Goal: Task Accomplishment & Management: Manage account settings

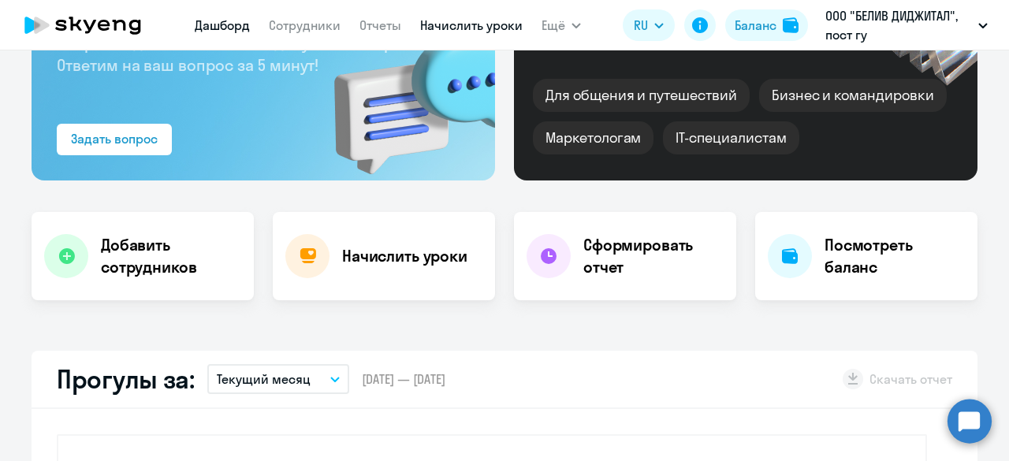
scroll to position [79, 0]
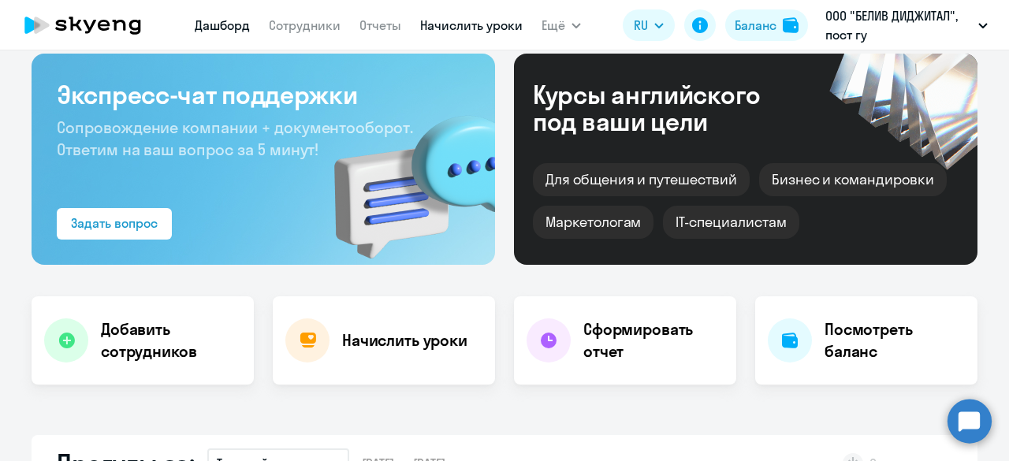
click at [446, 17] on app-menu-item-link "Начислить уроки" at bounding box center [471, 26] width 102 height 20
click at [465, 33] on nav "Дашборд Сотрудники Отчеты Начислить уроки" at bounding box center [359, 25] width 328 height 32
click at [468, 30] on link "Начислить уроки" at bounding box center [471, 25] width 102 height 16
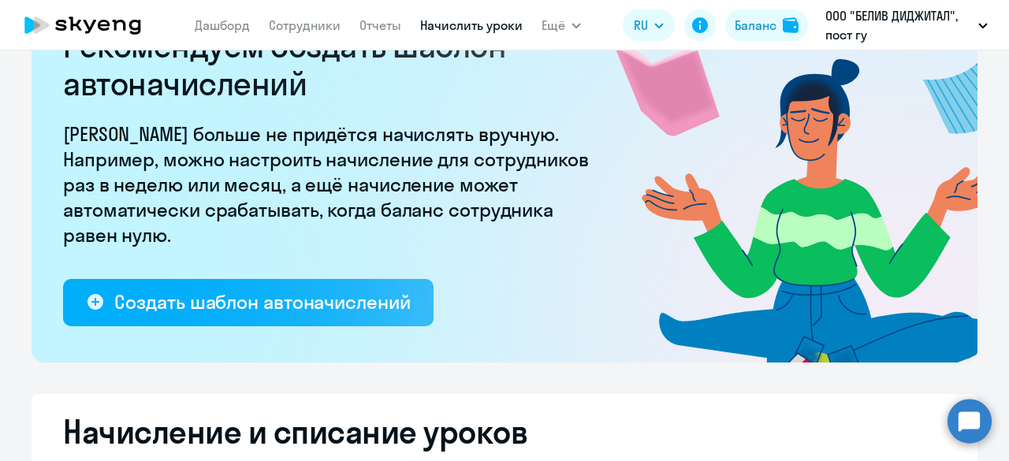
select select "10"
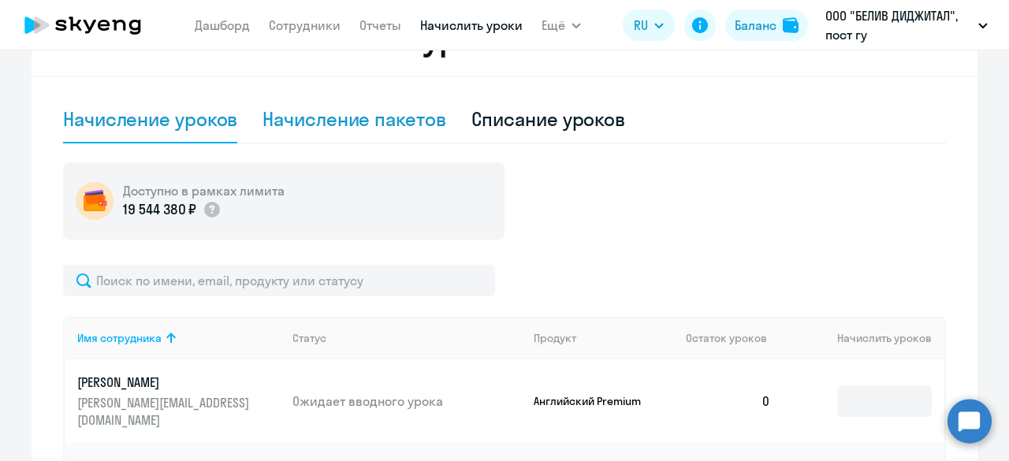
click at [377, 114] on div "Начисление пакетов" at bounding box center [354, 118] width 183 height 25
select select "10"
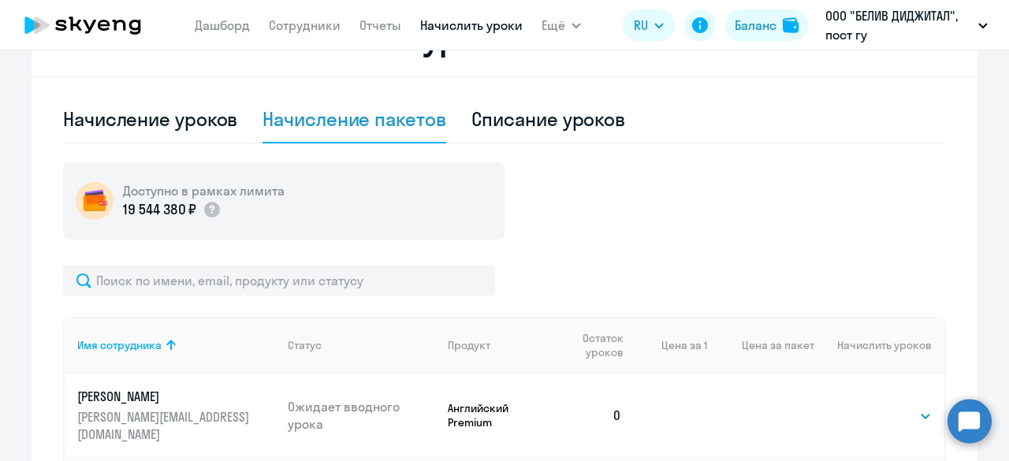
scroll to position [710, 0]
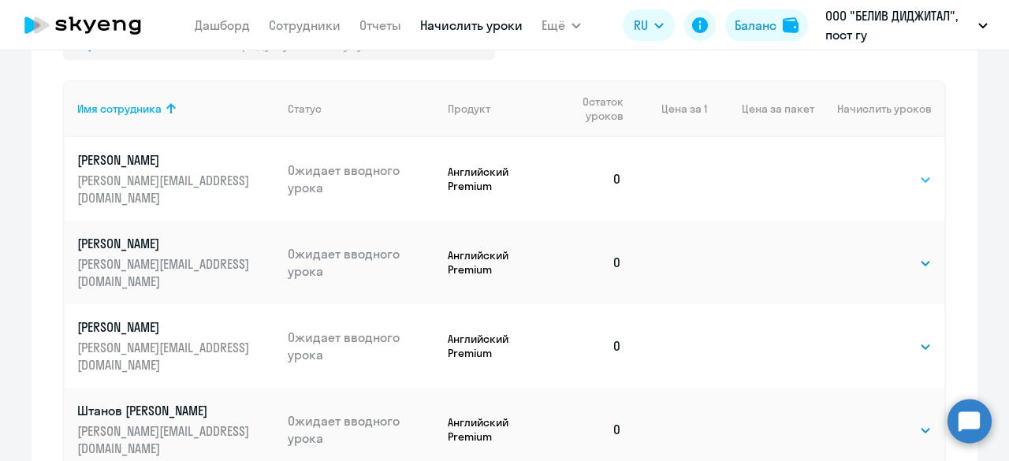
click at [915, 174] on select "Выбрать 1" at bounding box center [899, 179] width 65 height 19
click at [873, 254] on select "Выбрать 1" at bounding box center [899, 263] width 65 height 19
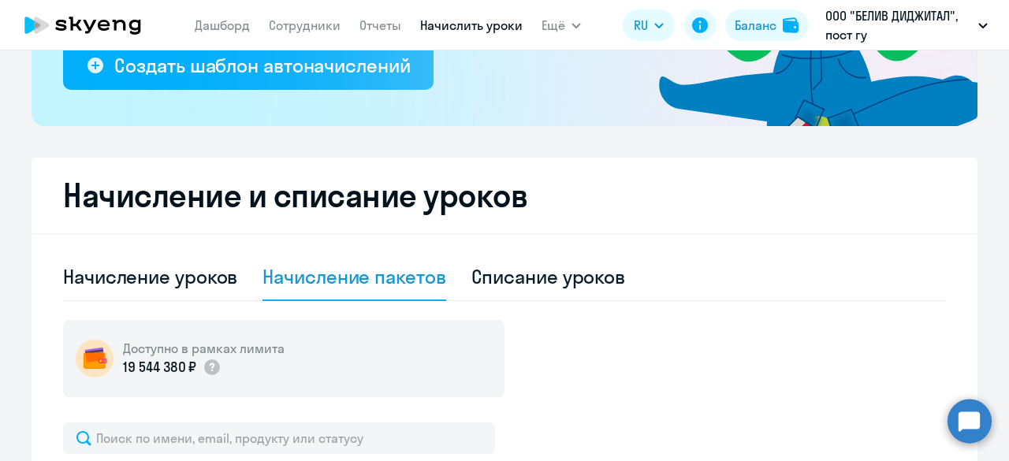
scroll to position [473, 0]
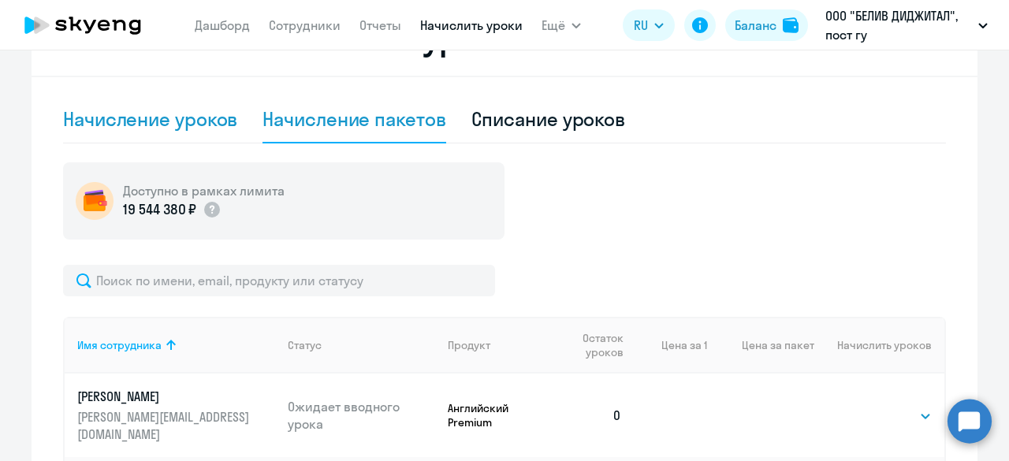
click at [188, 132] on div "Начисление уроков" at bounding box center [150, 119] width 174 height 47
select select "10"
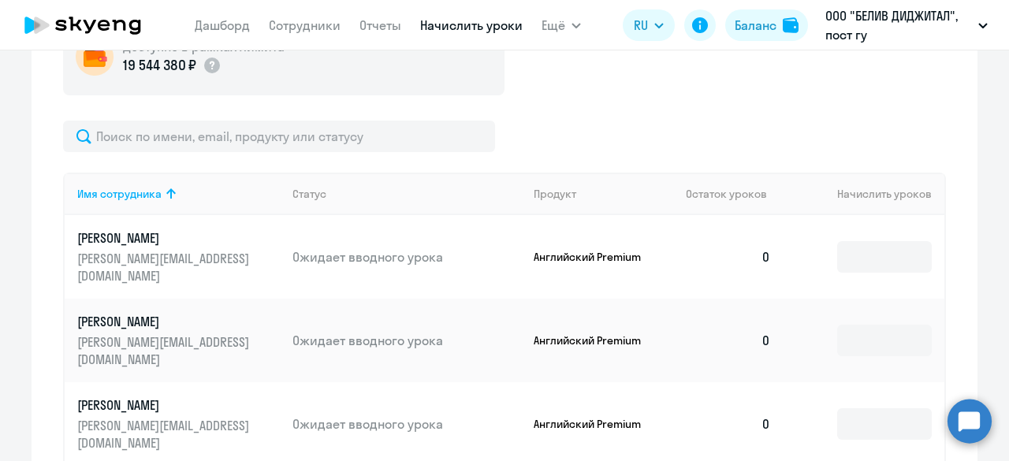
scroll to position [710, 0]
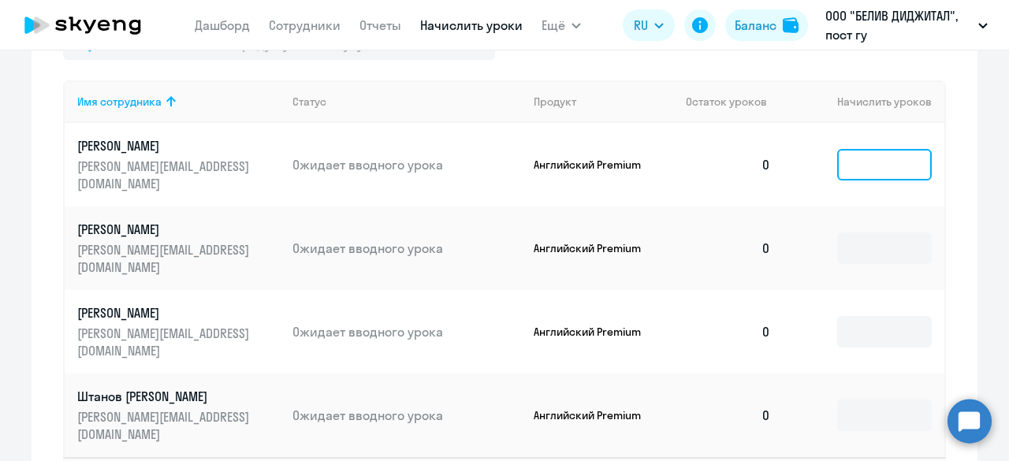
click at [874, 157] on input at bounding box center [884, 165] width 95 height 32
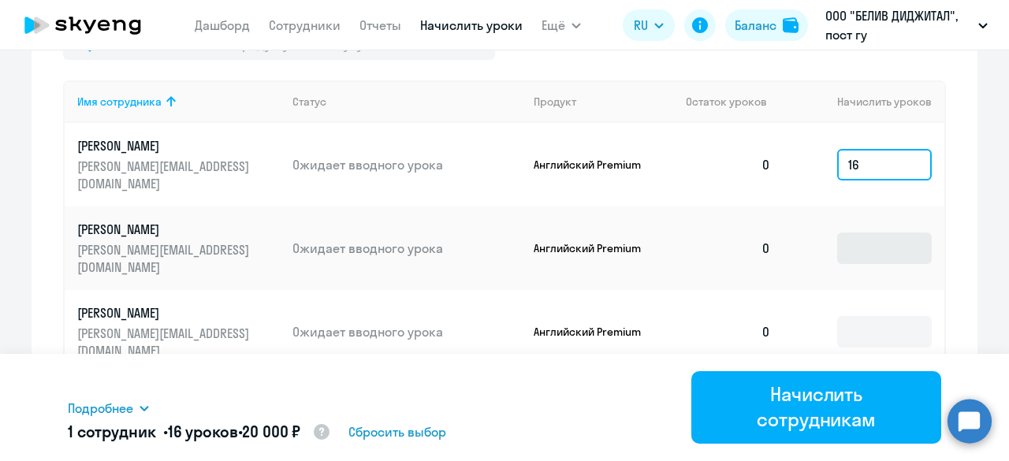
type input "16"
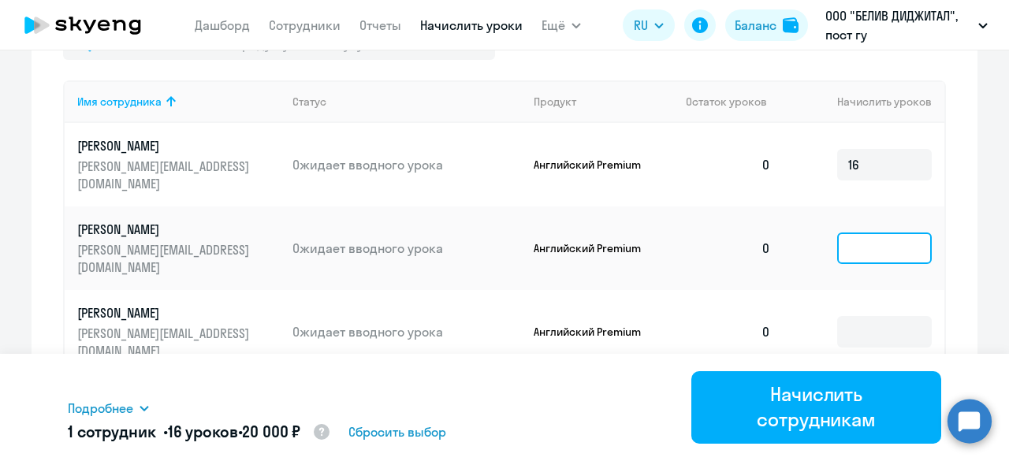
click at [878, 233] on input at bounding box center [884, 249] width 95 height 32
click at [330, 433] on circle at bounding box center [322, 432] width 16 height 16
select select "english_adult_not_native_speaker_premium"
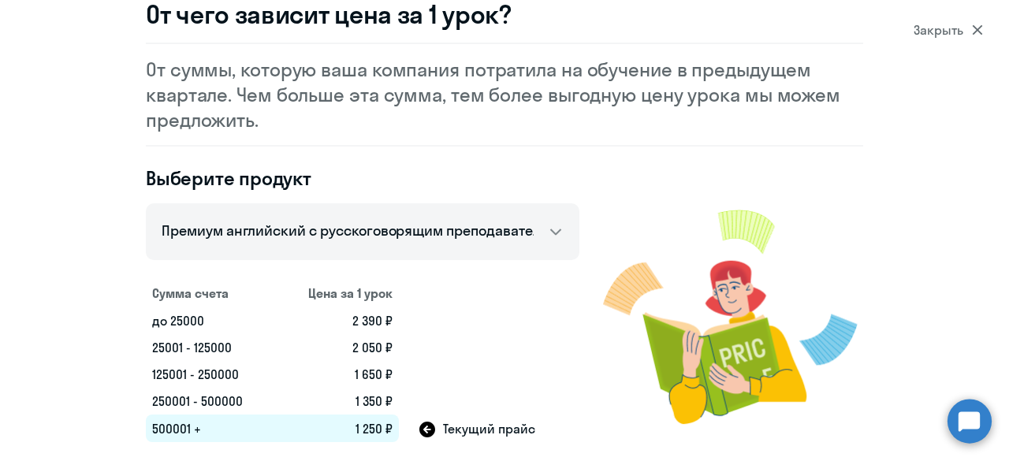
scroll to position [84, 0]
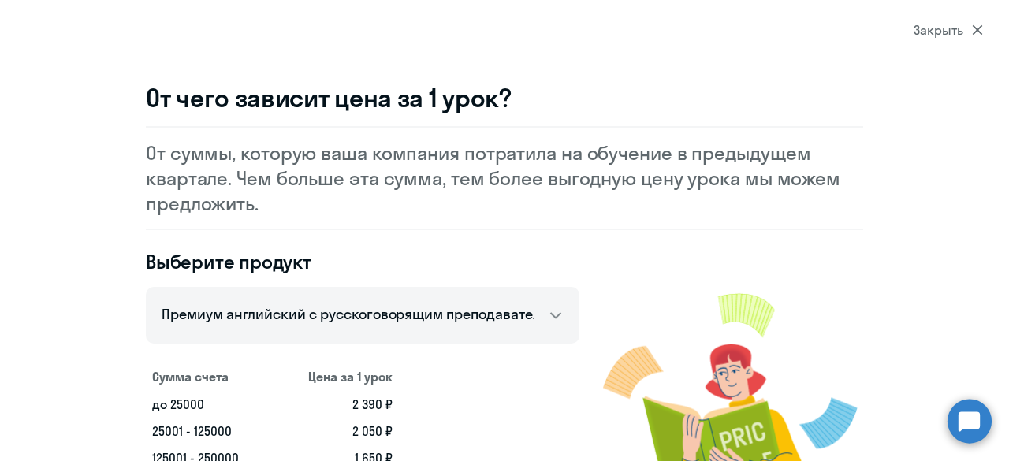
select select "30"
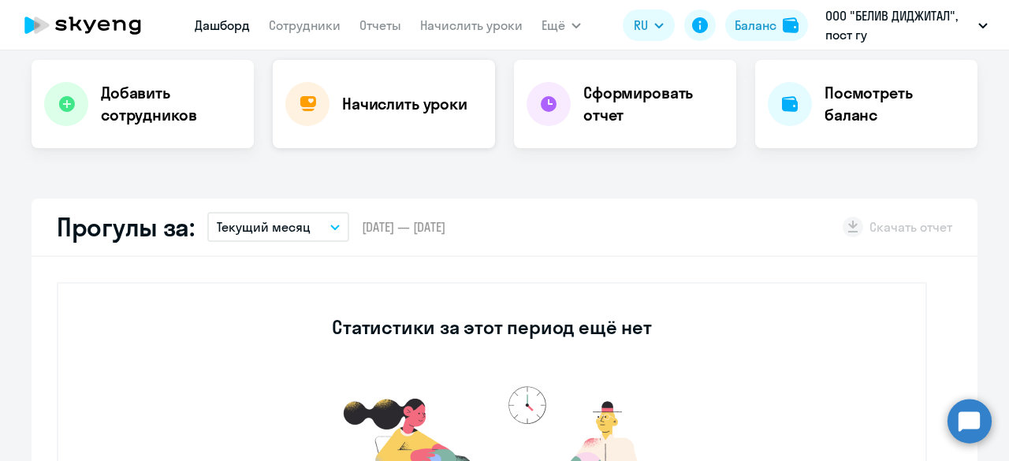
select select "30"
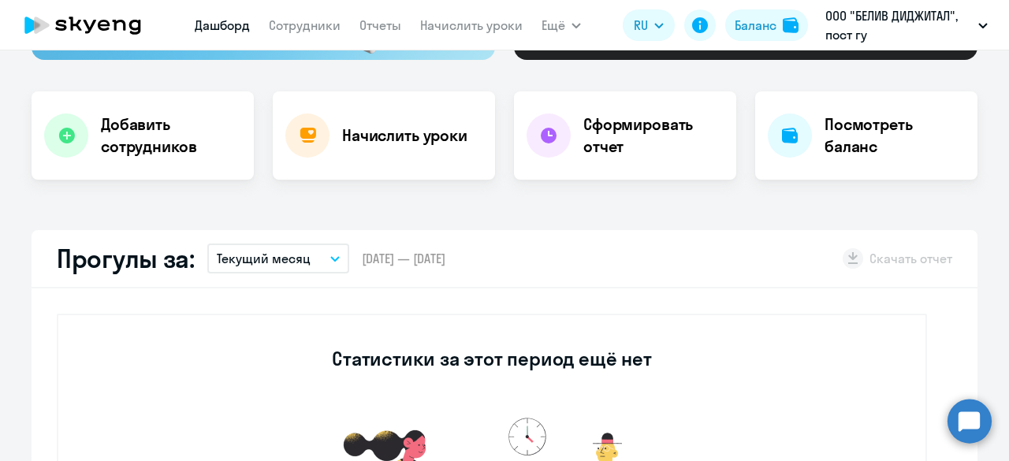
scroll to position [237, 0]
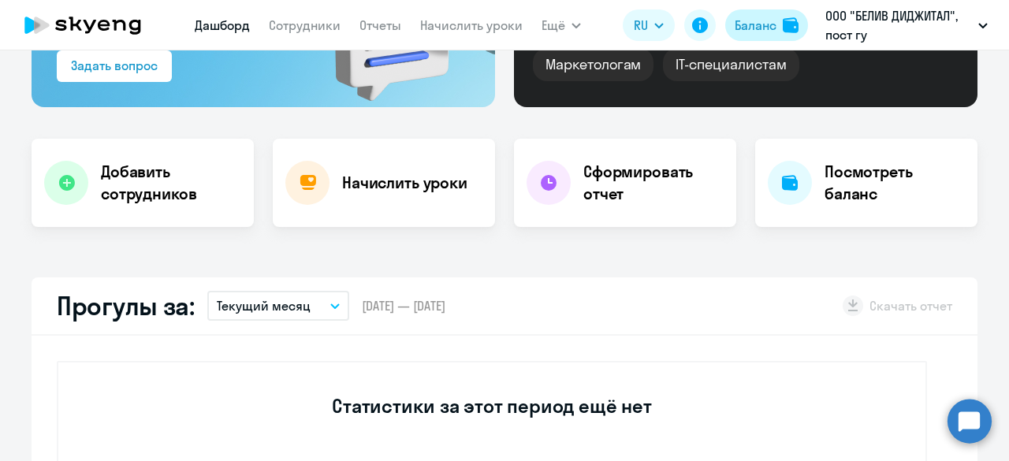
click at [773, 24] on div "Баланс" at bounding box center [756, 25] width 42 height 19
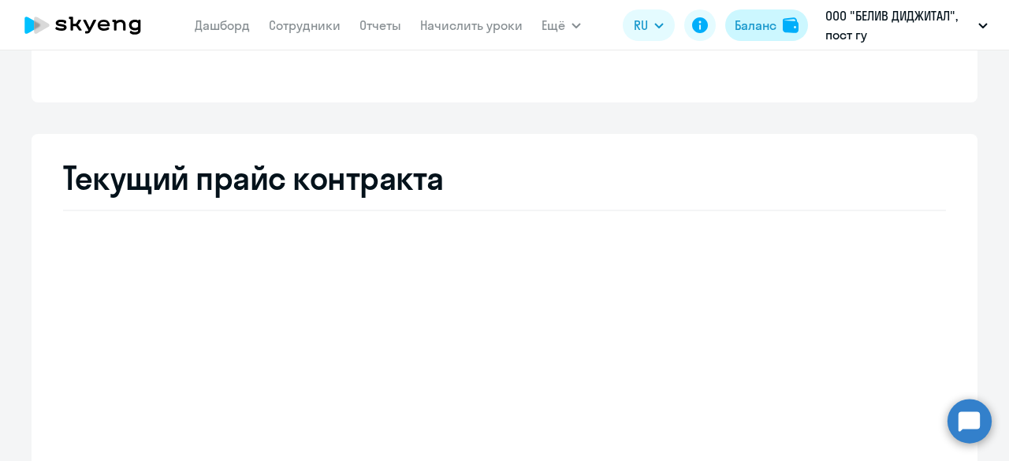
select select "english_adult_not_native_speaker_premium"
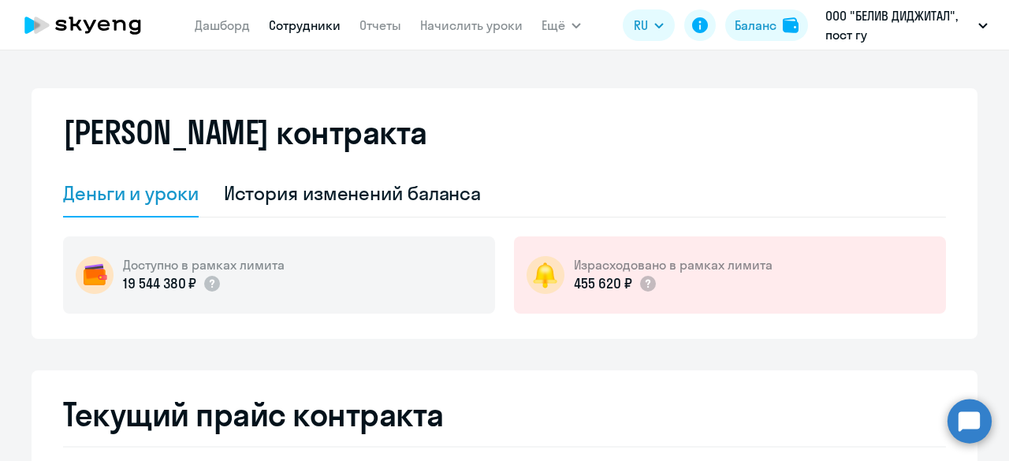
click at [320, 20] on link "Сотрудники" at bounding box center [305, 25] width 72 height 16
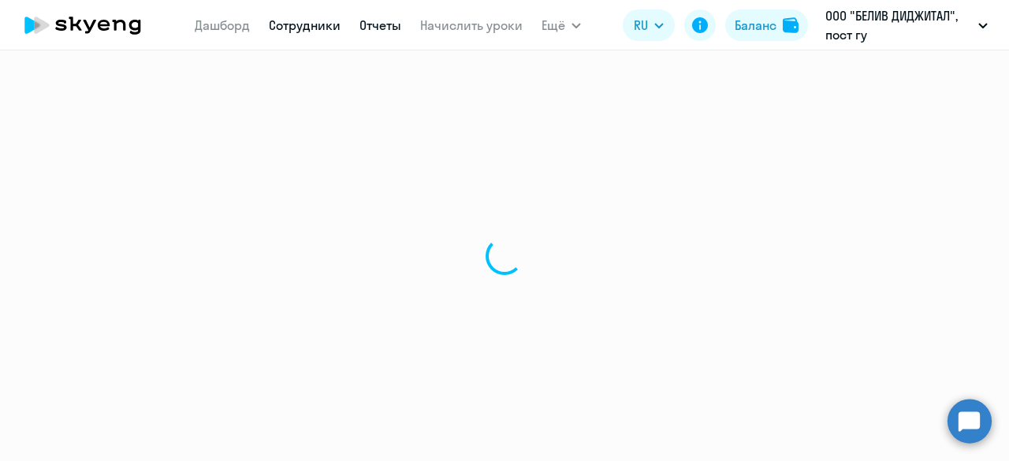
select select "30"
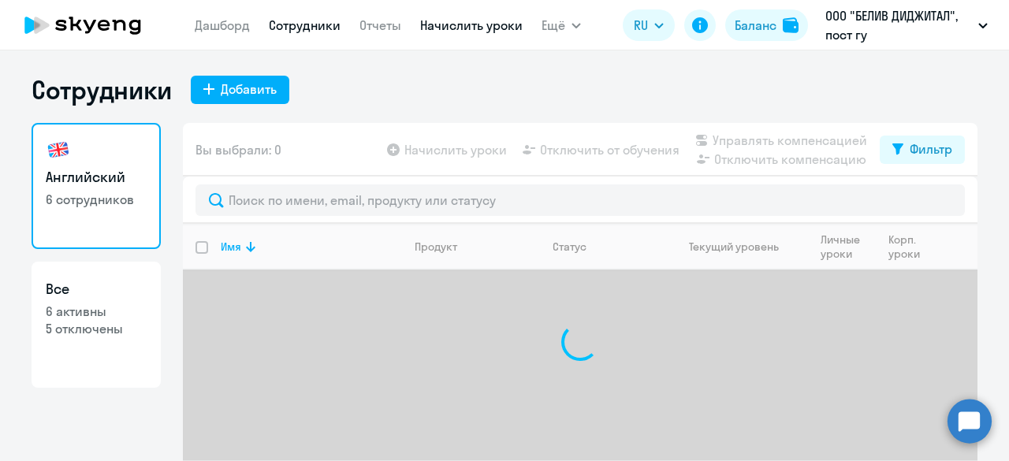
click at [471, 29] on link "Начислить уроки" at bounding box center [471, 25] width 102 height 16
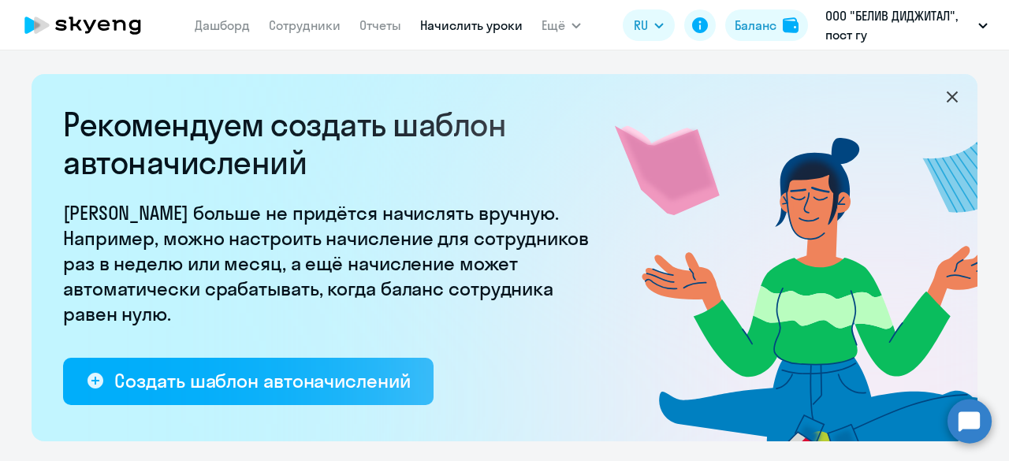
select select "10"
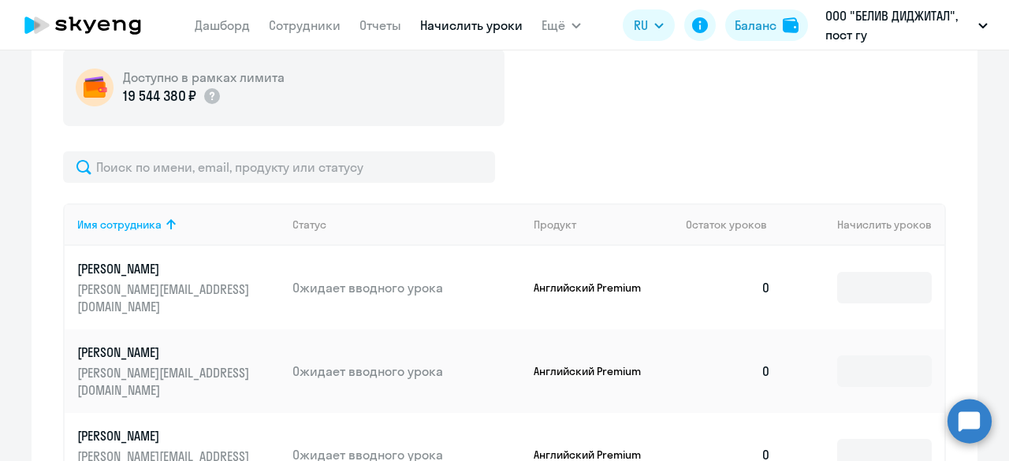
scroll to position [710, 0]
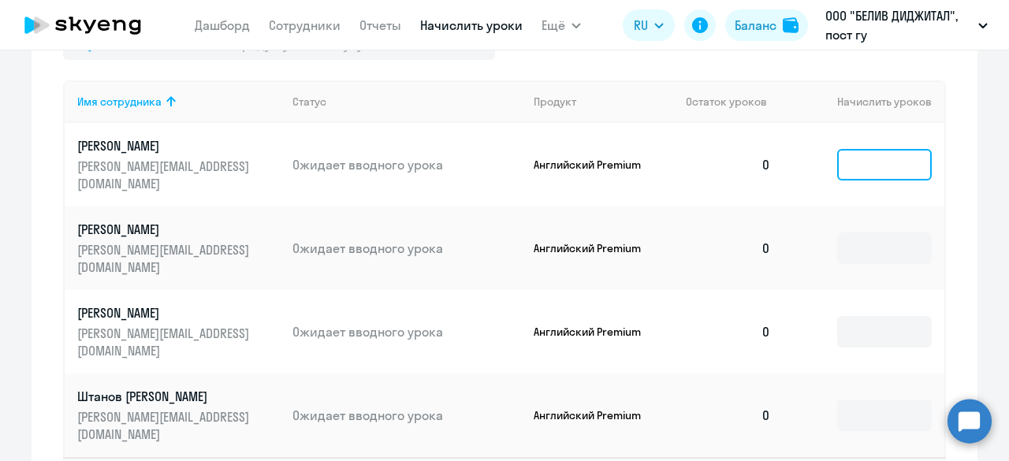
click at [878, 158] on input at bounding box center [884, 165] width 95 height 32
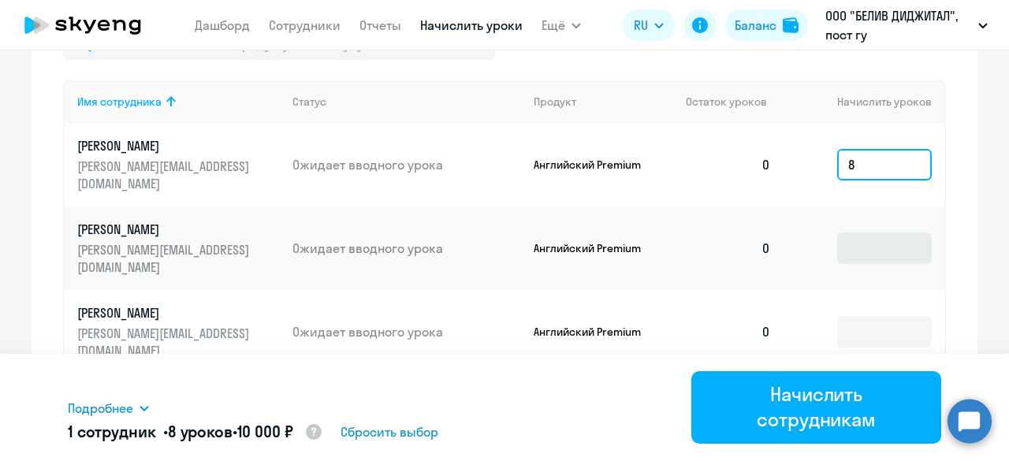
type input "8"
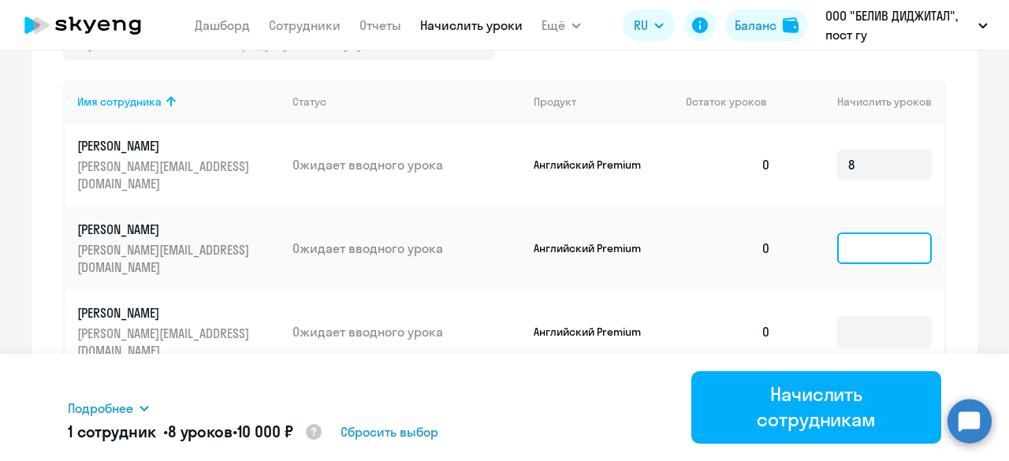
click at [874, 233] on input at bounding box center [884, 249] width 95 height 32
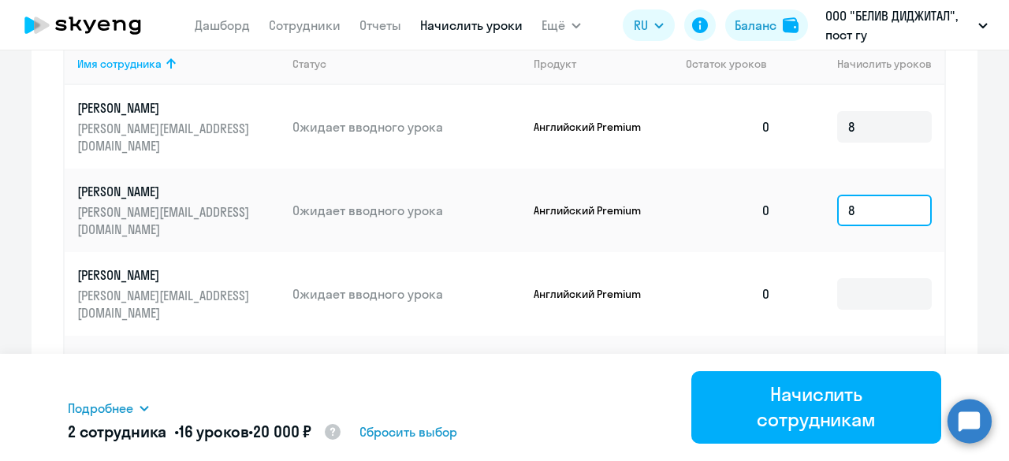
type input "8"
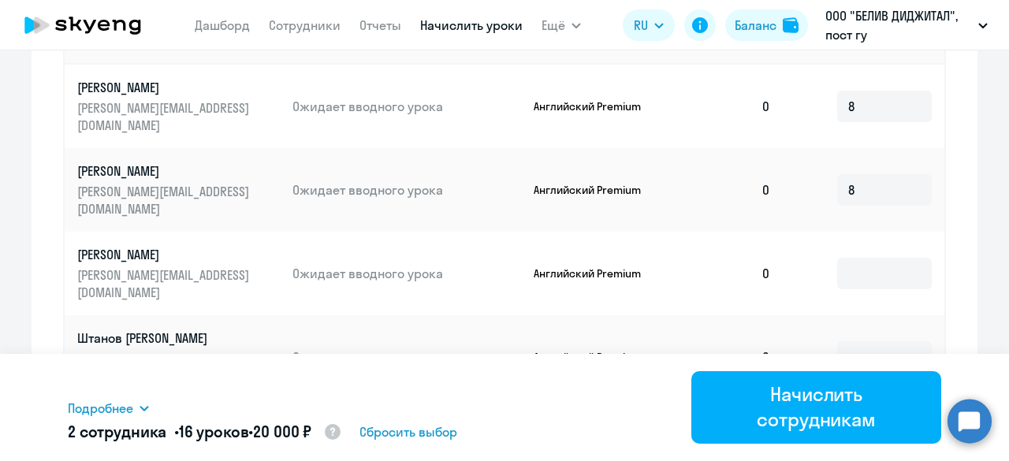
drag, startPoint x: 859, startPoint y: 279, endPoint x: 853, endPoint y: 250, distance: 29.8
click at [859, 315] on td at bounding box center [864, 357] width 161 height 84
click at [852, 258] on input at bounding box center [884, 274] width 95 height 32
type input "8"
click at [869, 341] on input at bounding box center [884, 357] width 95 height 32
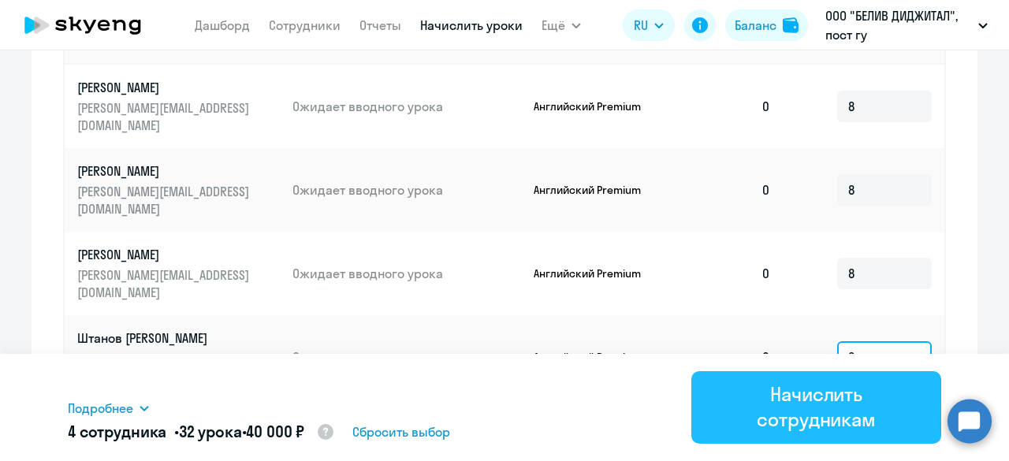
type input "8"
click at [804, 412] on div "Начислить сотрудникам" at bounding box center [816, 407] width 206 height 50
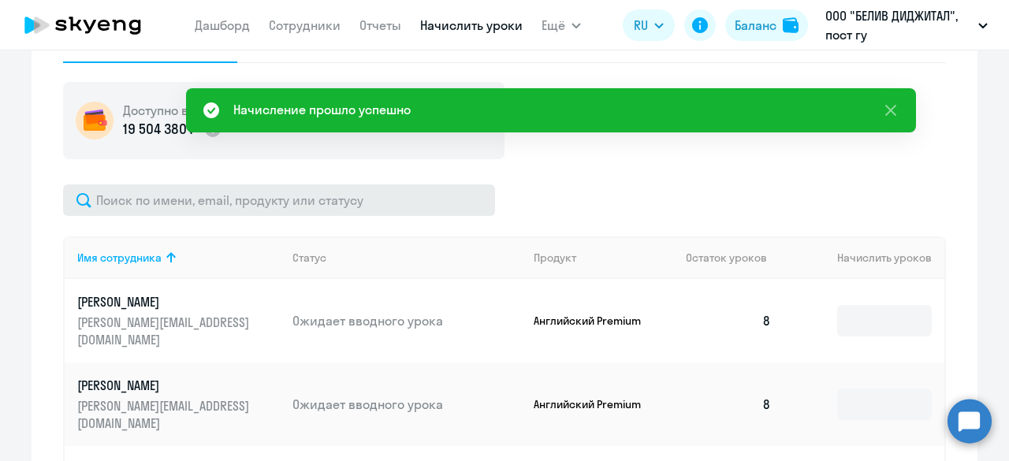
scroll to position [531, 0]
